Goal: Information Seeking & Learning: Learn about a topic

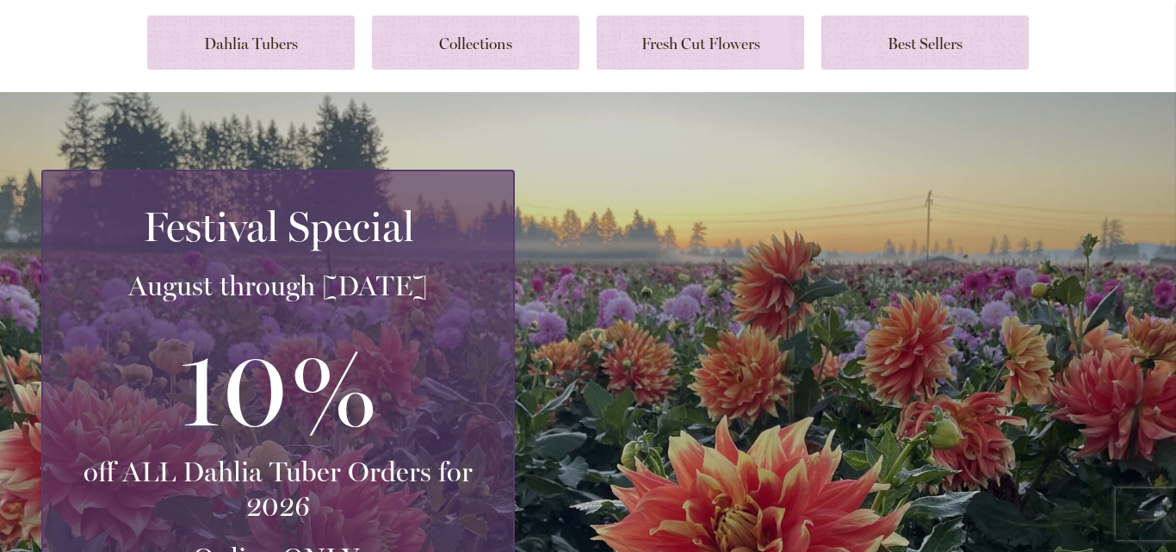
scroll to position [33, 0]
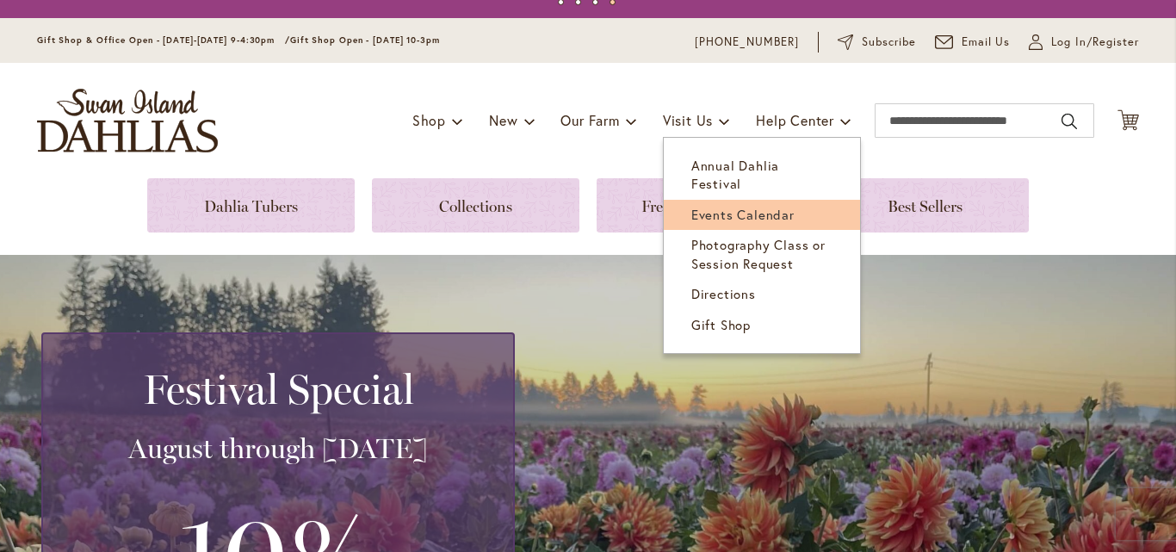
click at [722, 206] on span "Events Calendar" at bounding box center [742, 214] width 103 height 17
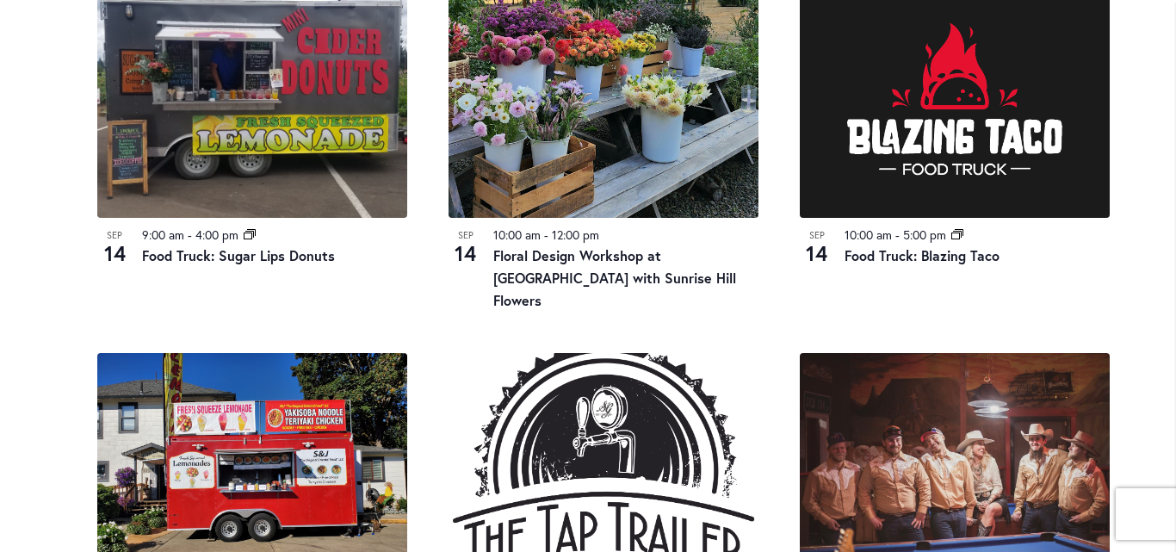
scroll to position [919, 0]
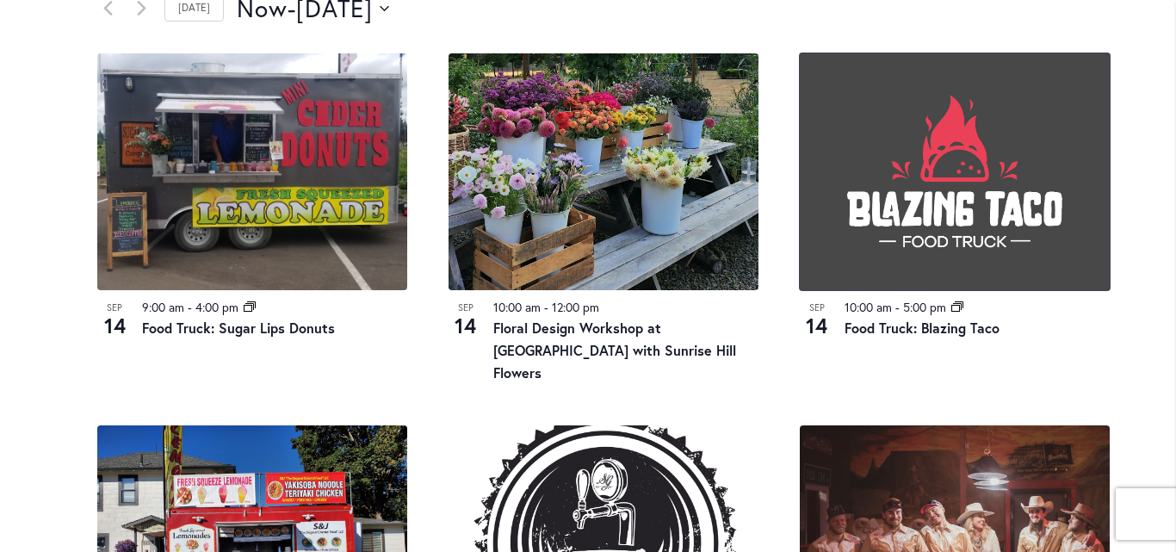
click at [954, 235] on img at bounding box center [955, 171] width 310 height 237
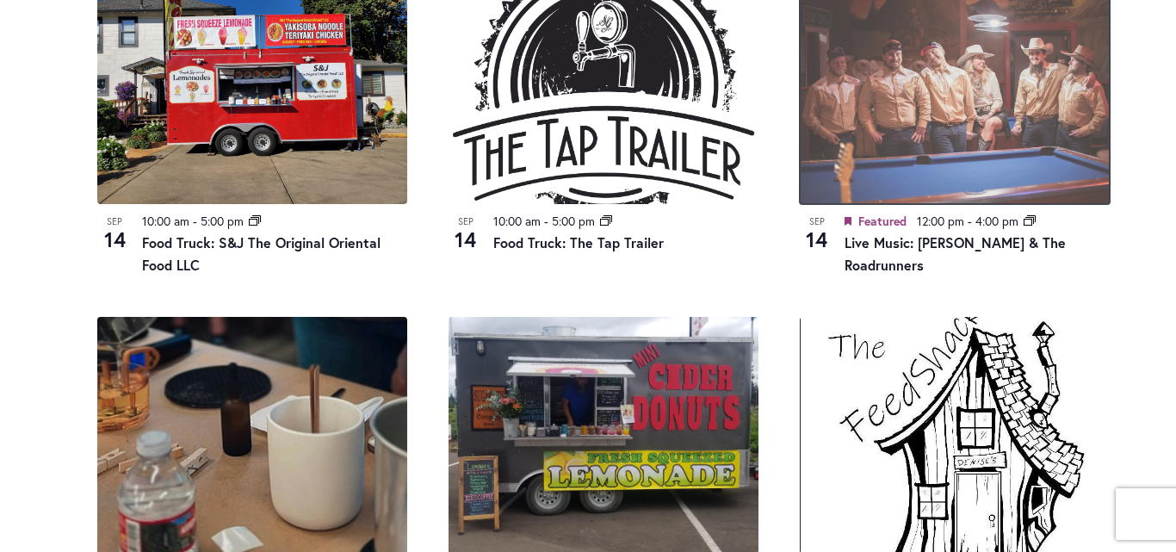
scroll to position [1410, 0]
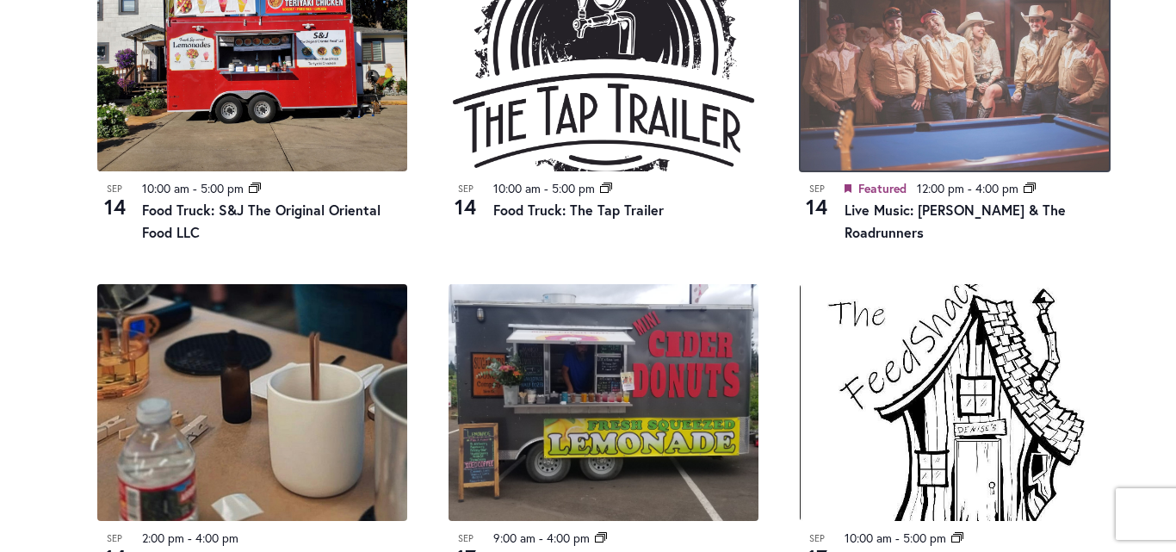
click at [966, 79] on img at bounding box center [955, 53] width 310 height 237
